Goal: Find specific page/section: Find specific page/section

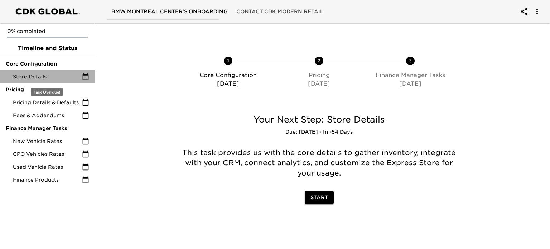
click at [52, 80] on span "Store Details" at bounding box center [47, 76] width 69 height 7
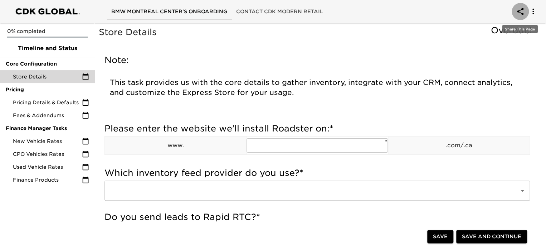
click at [520, 12] on icon "account of current user" at bounding box center [520, 11] width 9 height 9
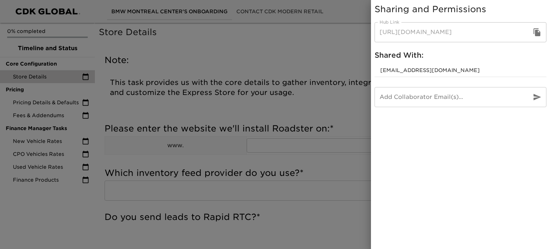
click at [302, 58] on div at bounding box center [275, 124] width 550 height 249
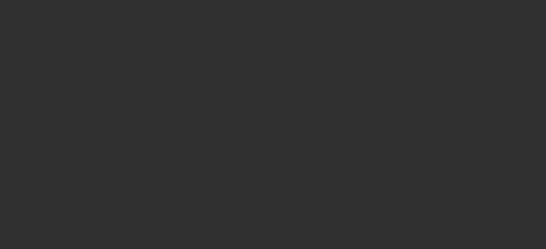
select select "10"
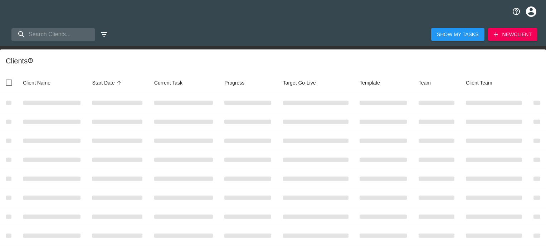
select select "10"
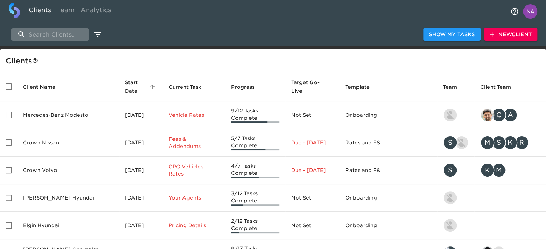
click at [61, 35] on input "search" at bounding box center [49, 34] width 77 height 13
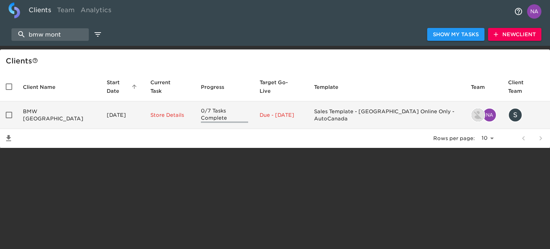
type input "bmw mont"
click at [73, 111] on td "BMW Montreal Center" at bounding box center [59, 115] width 84 height 28
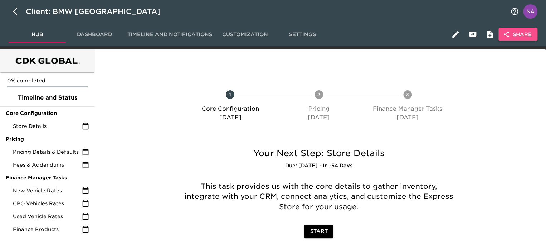
click at [522, 28] on button "Share" at bounding box center [518, 34] width 39 height 13
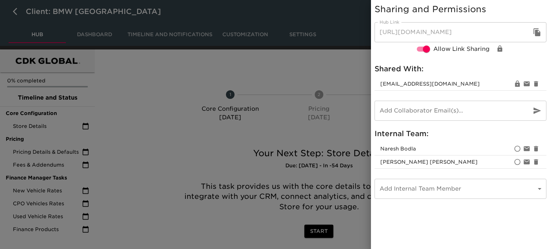
click at [158, 131] on div at bounding box center [275, 124] width 550 height 249
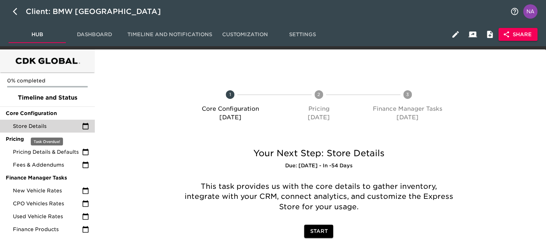
click at [74, 121] on div "Store Details" at bounding box center [47, 126] width 95 height 13
